Goal: Navigation & Orientation: Go to known website

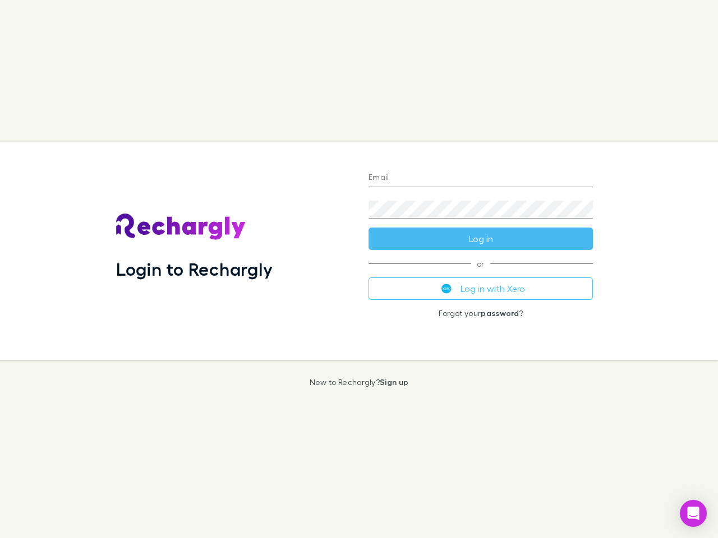
click at [359, 269] on div "Login to Rechargly" at bounding box center [233, 251] width 252 height 218
click at [481, 178] on input "Email" at bounding box center [480, 178] width 224 height 18
click at [481, 239] on form "Email Password Log in" at bounding box center [480, 205] width 224 height 90
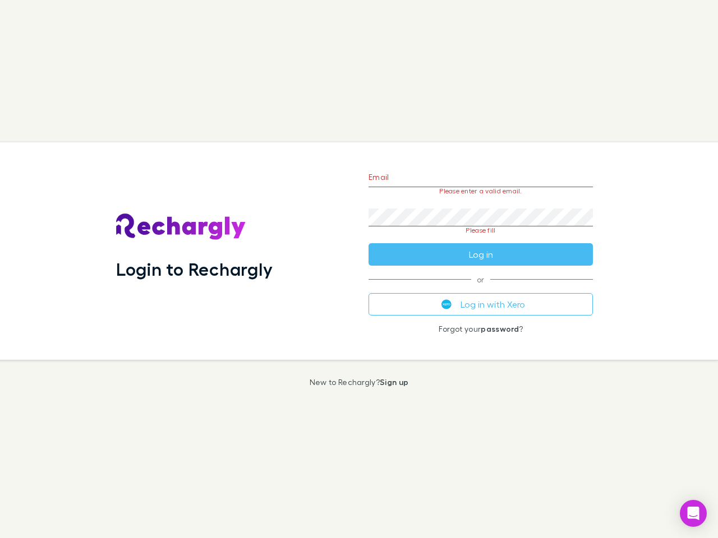
click at [481, 289] on div "Email Please enter a valid email. Password Please fill Log in or Log in with Xe…" at bounding box center [480, 251] width 242 height 218
click at [693, 514] on icon "Open Intercom Messenger" at bounding box center [693, 513] width 12 height 13
